Goal: Information Seeking & Learning: Learn about a topic

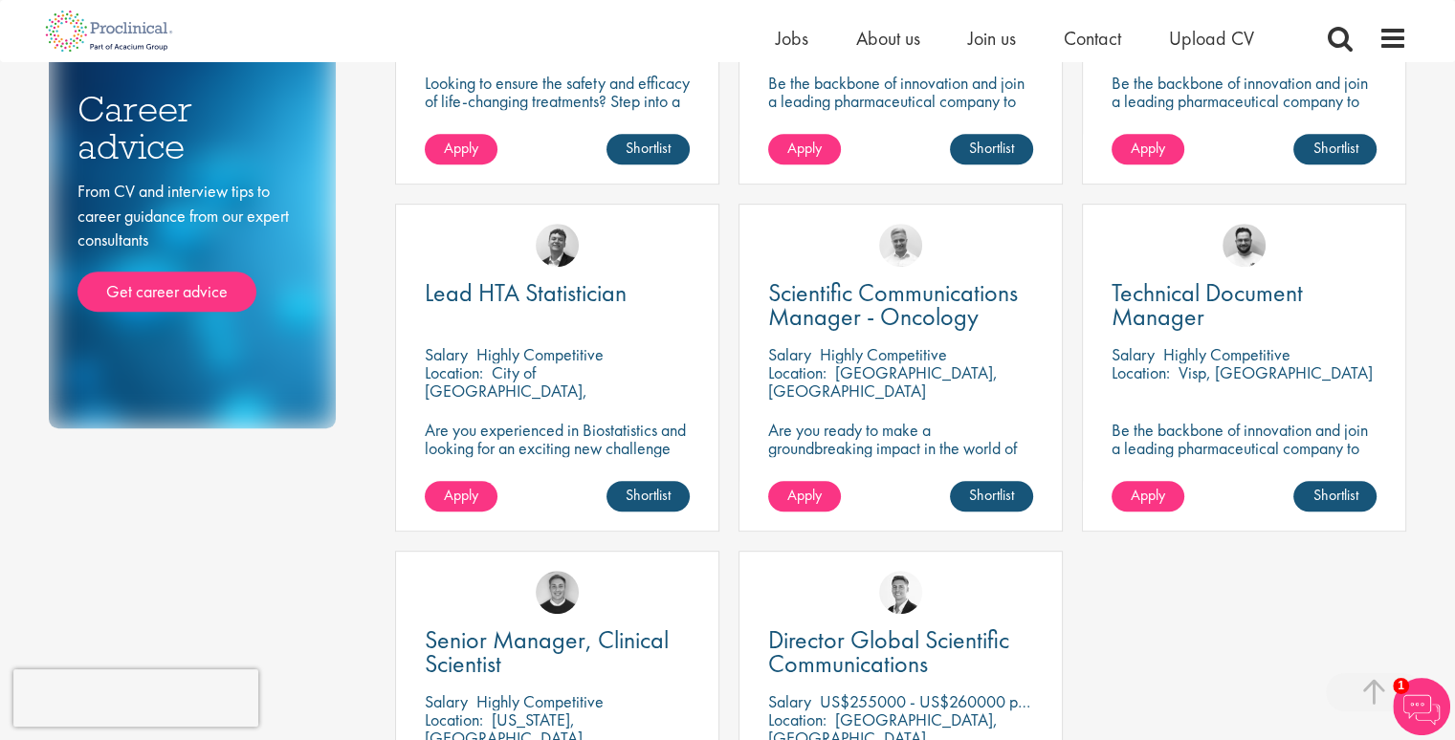
scroll to position [922, 0]
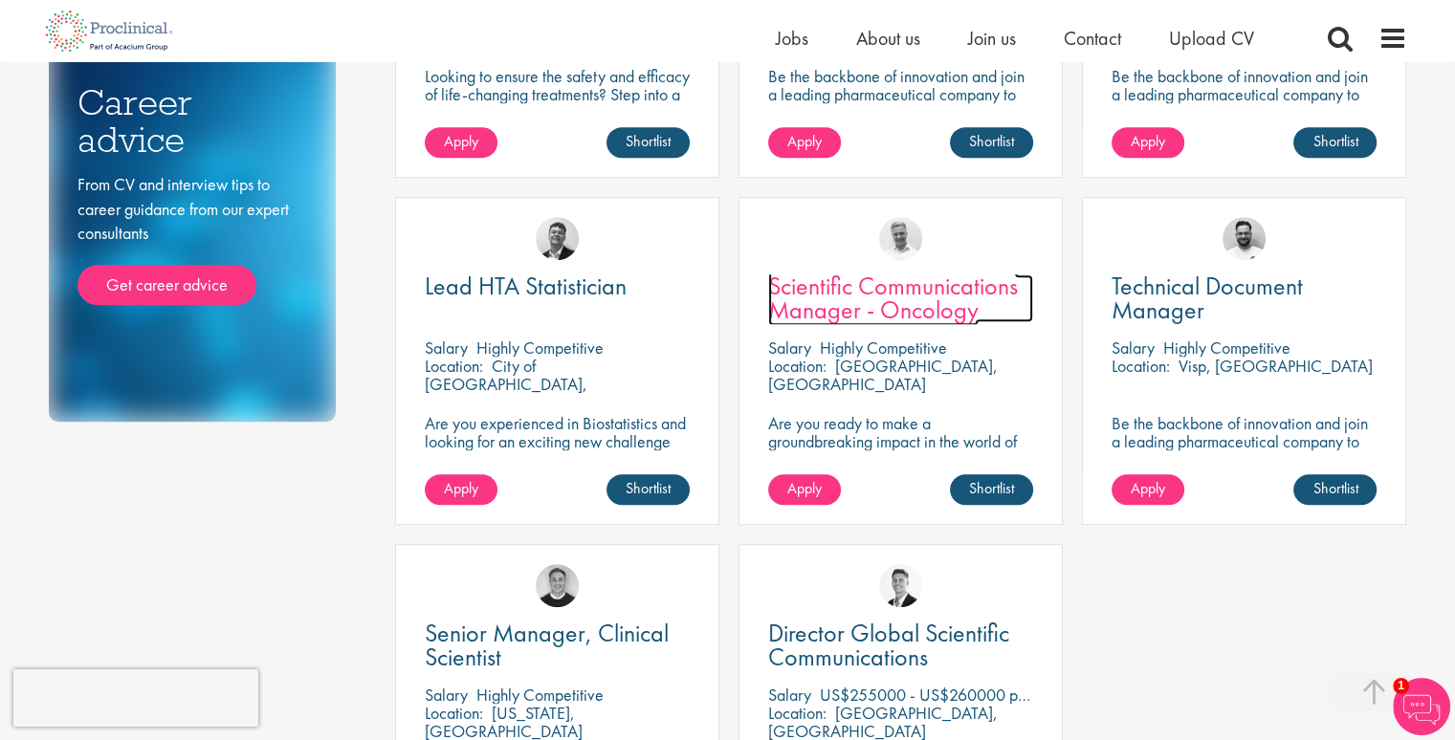
click at [890, 278] on span "Scientific Communications Manager - Oncology" at bounding box center [893, 298] width 250 height 56
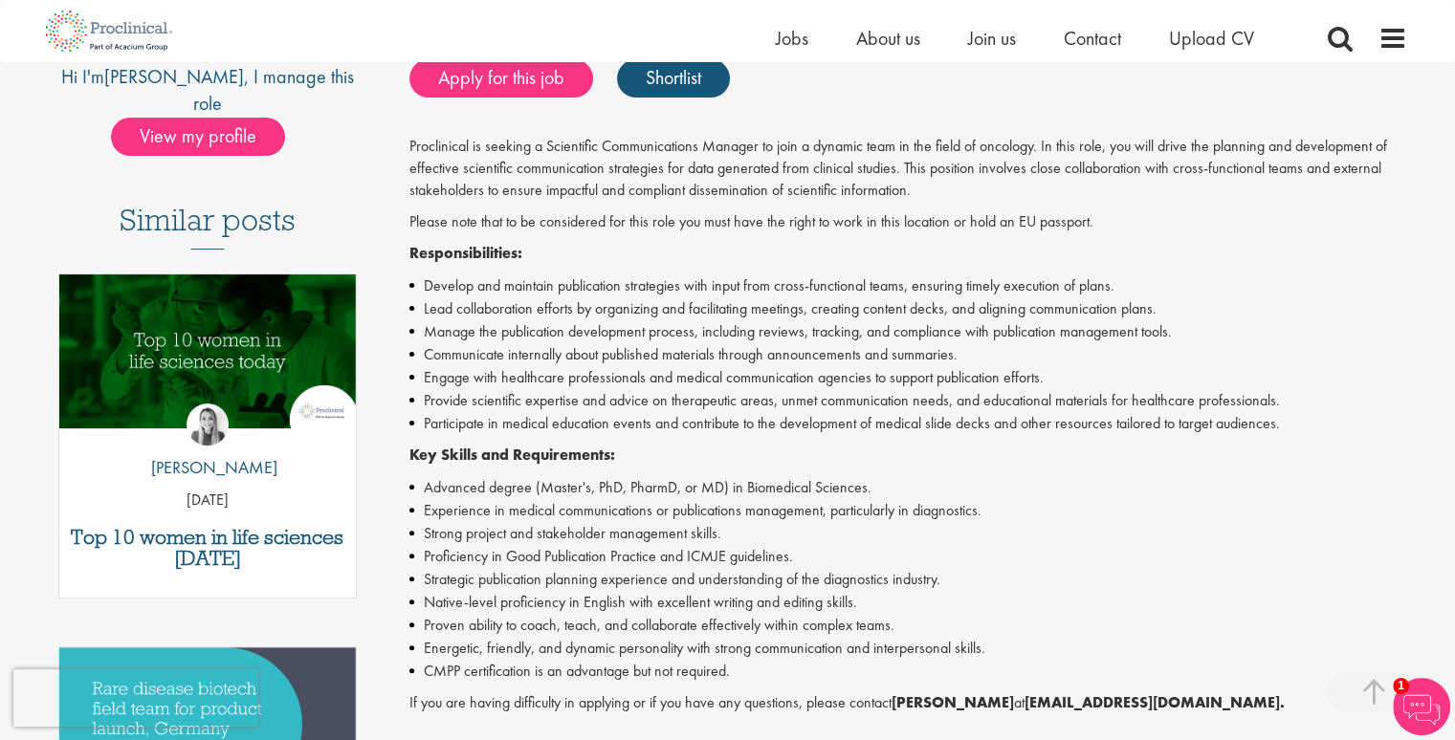
scroll to position [434, 0]
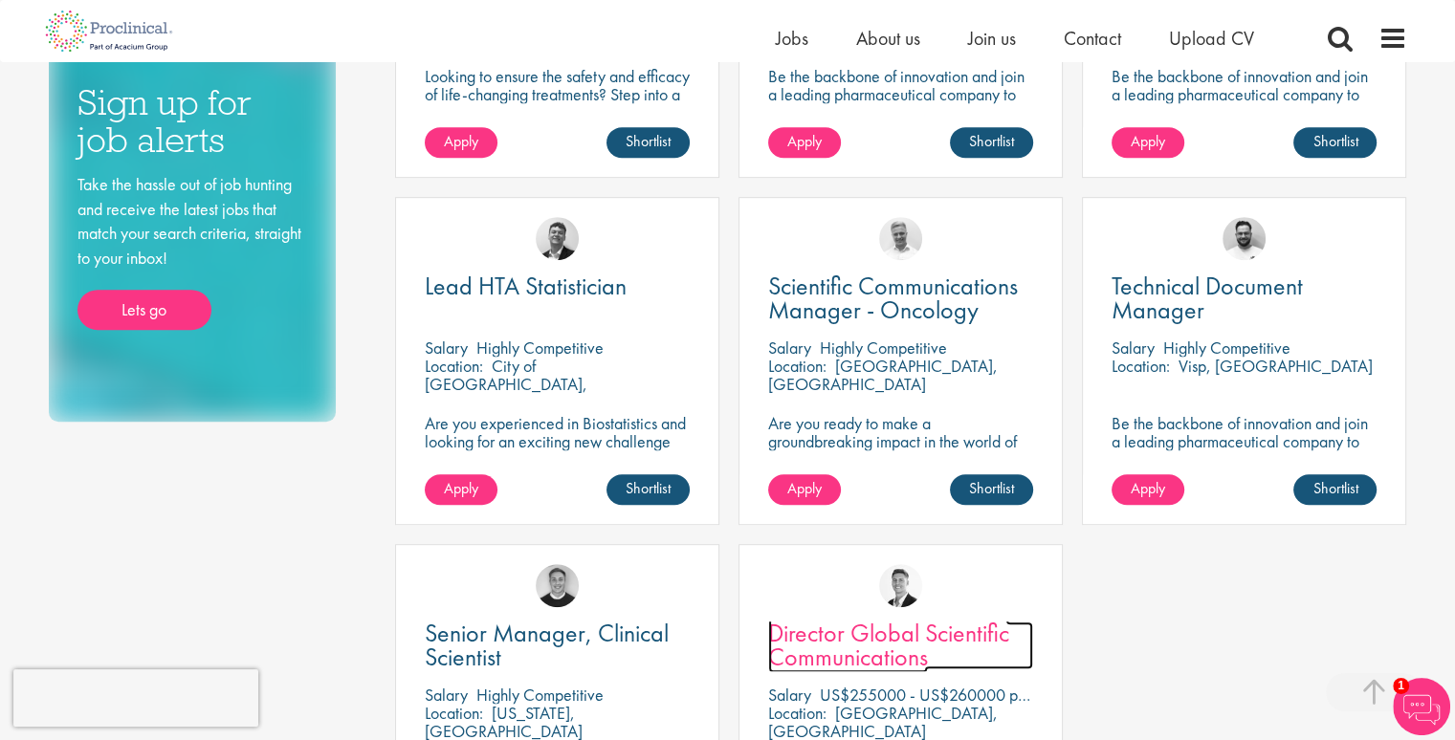
click at [872, 632] on span "Director Global Scientific Communications" at bounding box center [888, 645] width 241 height 56
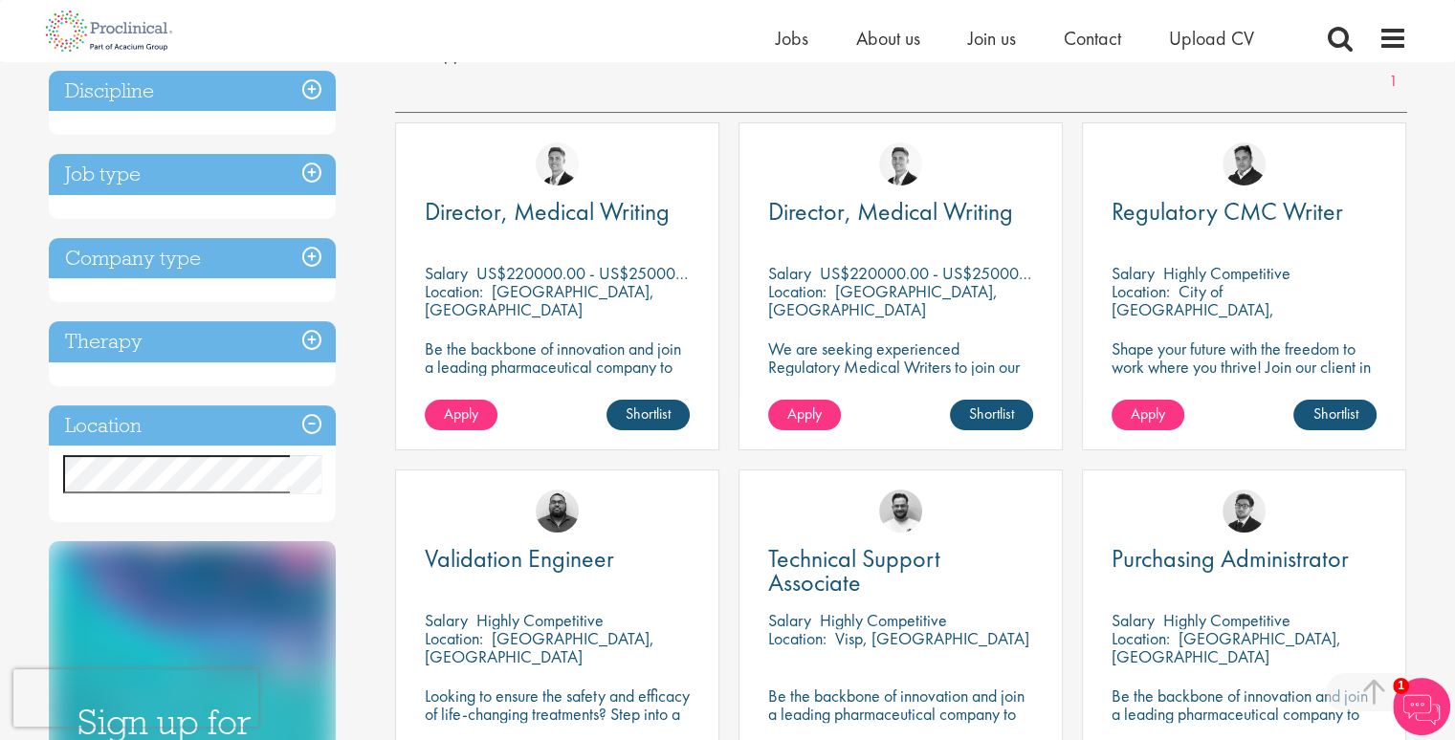
scroll to position [298, 0]
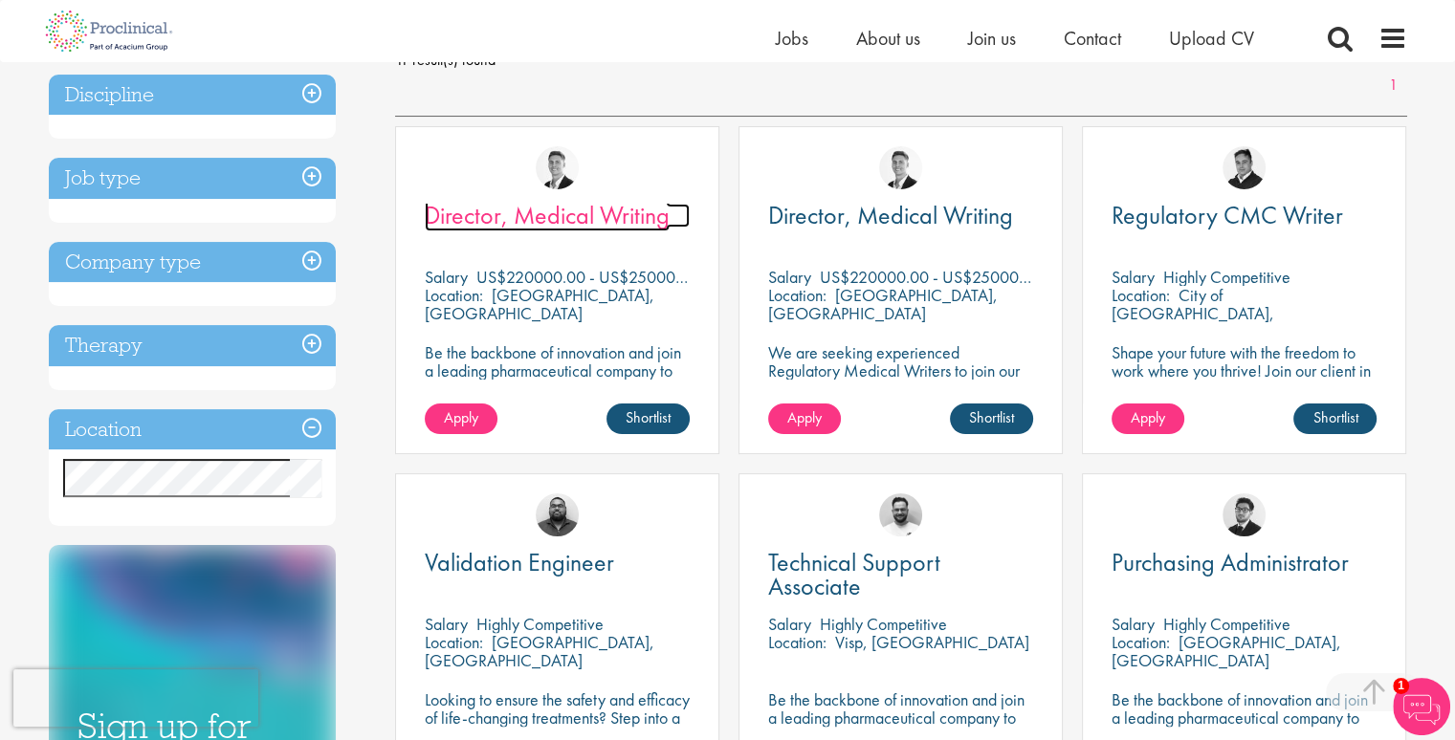
click at [570, 209] on span "Director, Medical Writing" at bounding box center [547, 215] width 245 height 33
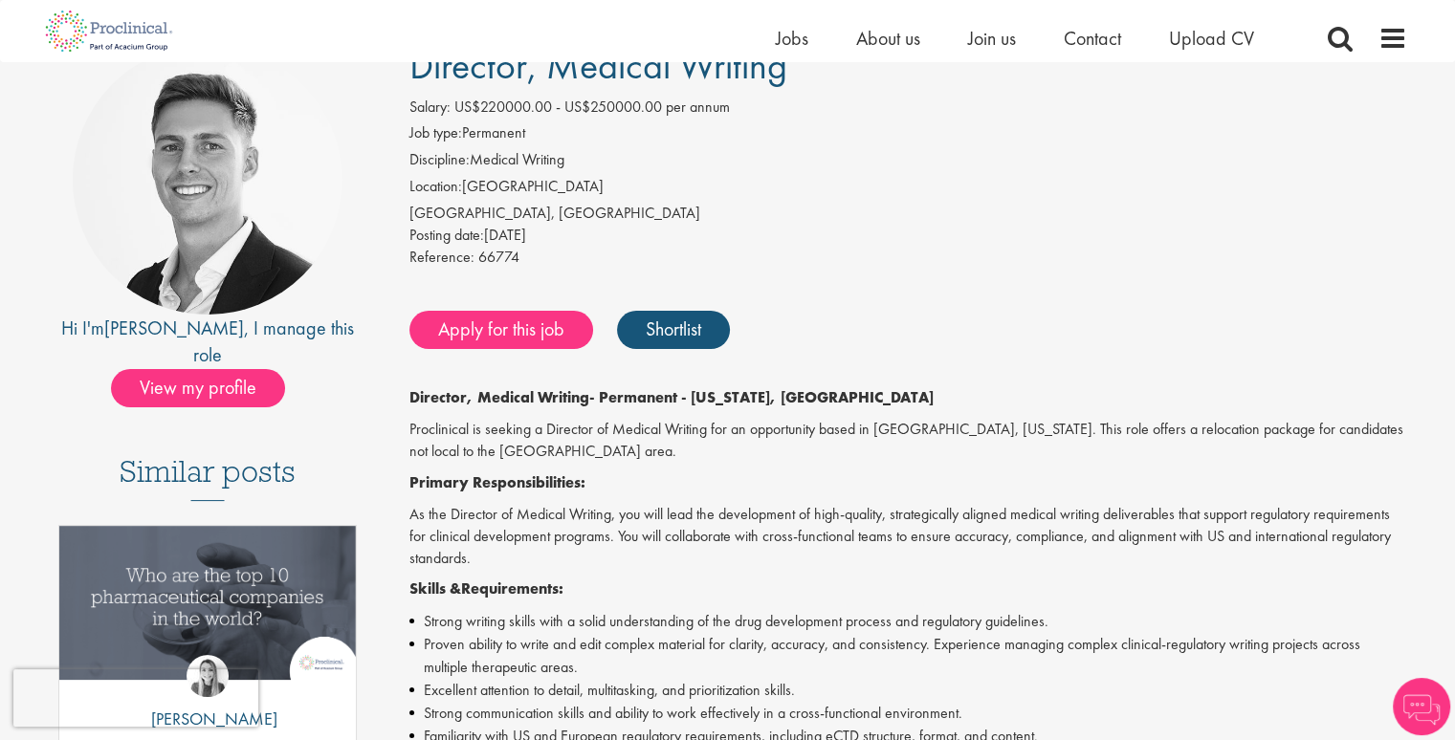
scroll to position [231, 0]
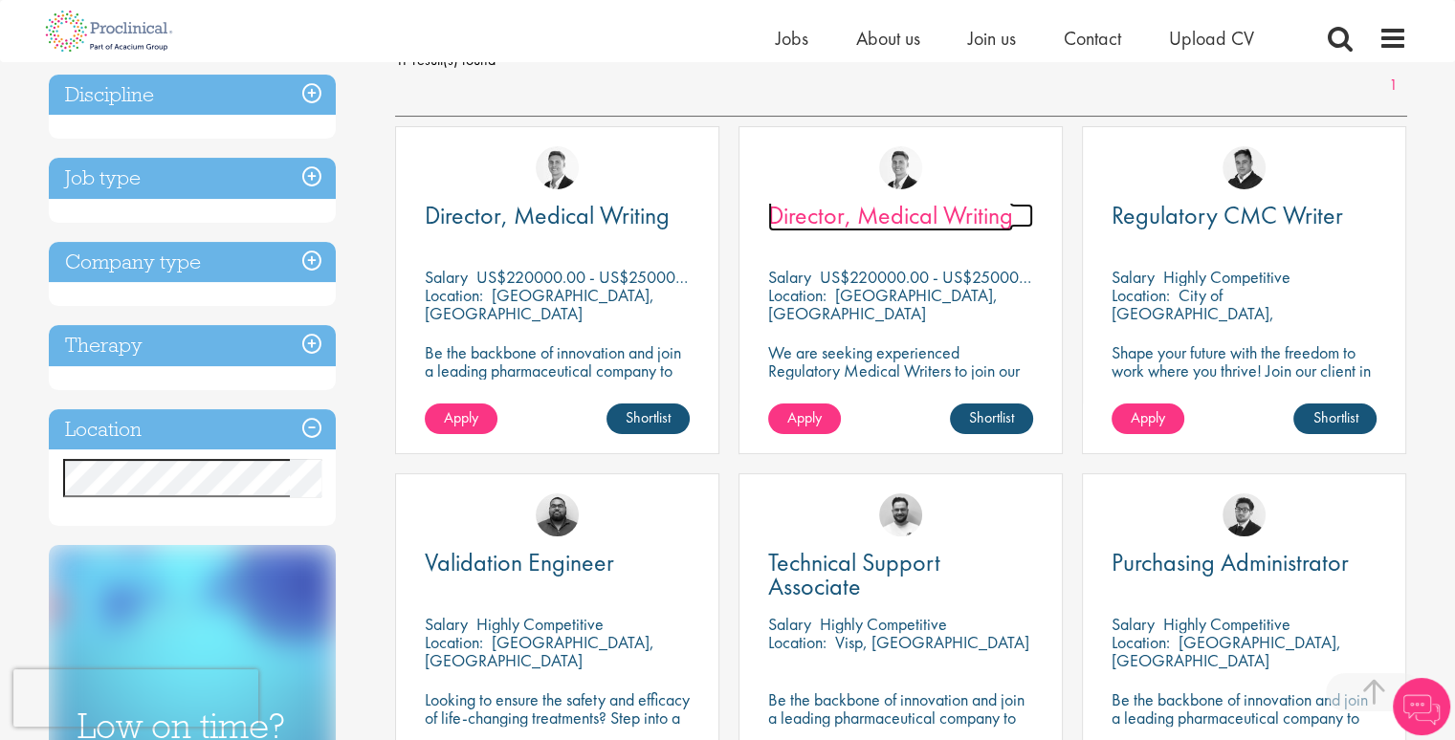
click at [898, 216] on span "Director, Medical Writing" at bounding box center [890, 215] width 245 height 33
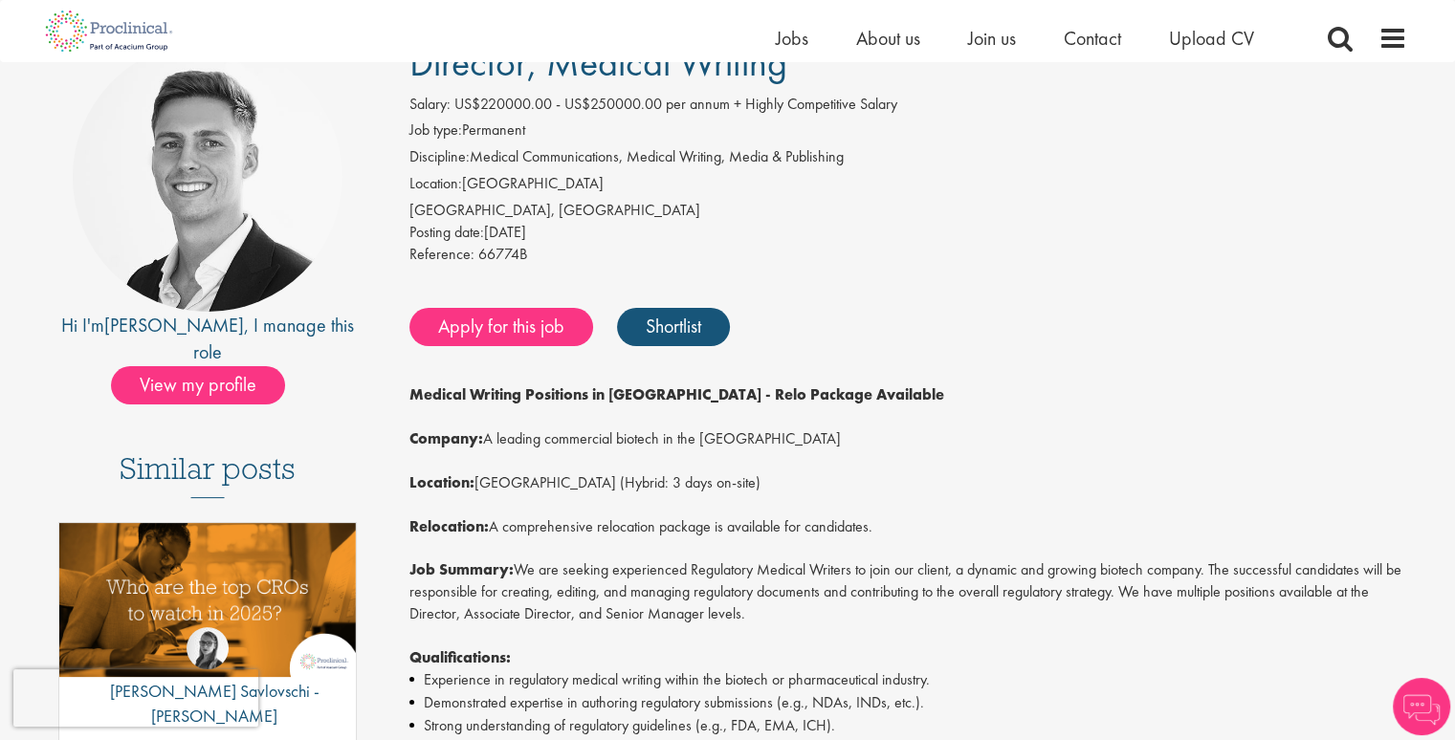
scroll to position [172, 0]
